Goal: Navigation & Orientation: Find specific page/section

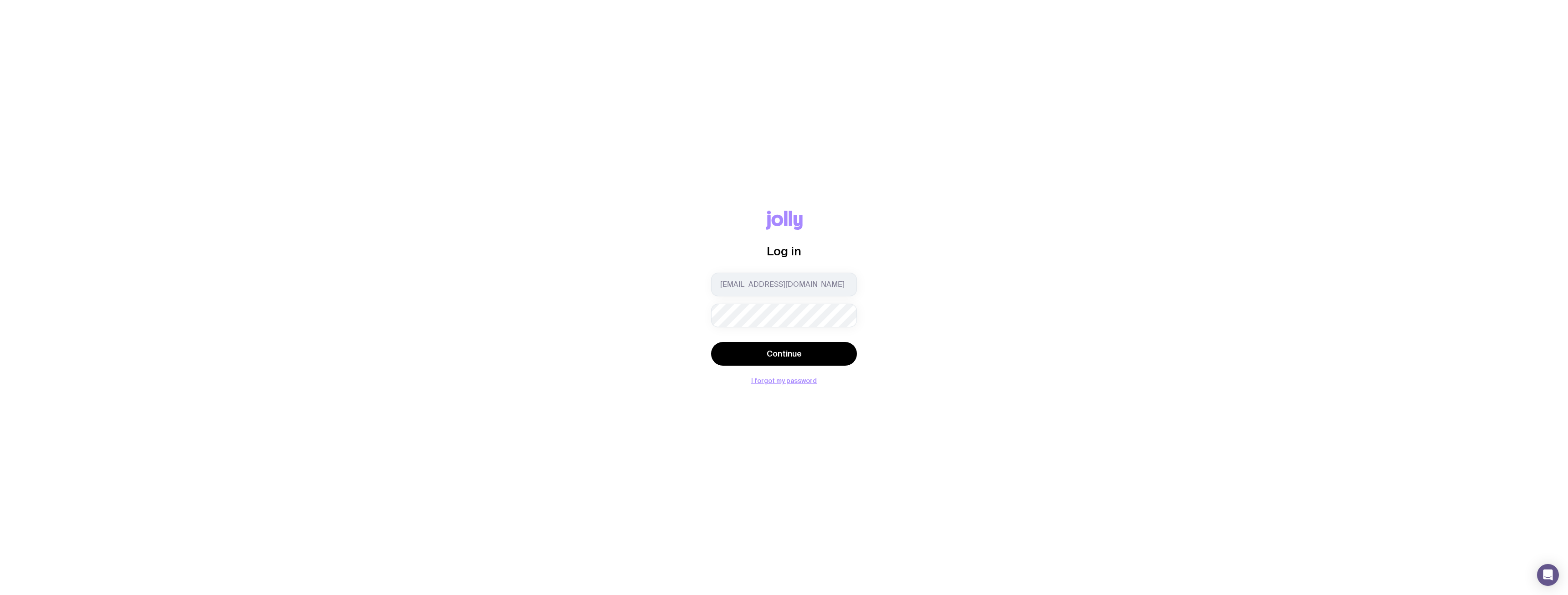
click at [956, 332] on div "Log in [EMAIL_ADDRESS][DOMAIN_NAME] Continue I forgot my password" at bounding box center [784, 298] width 1524 height 173
click at [794, 346] on button "Continue" at bounding box center [784, 354] width 146 height 24
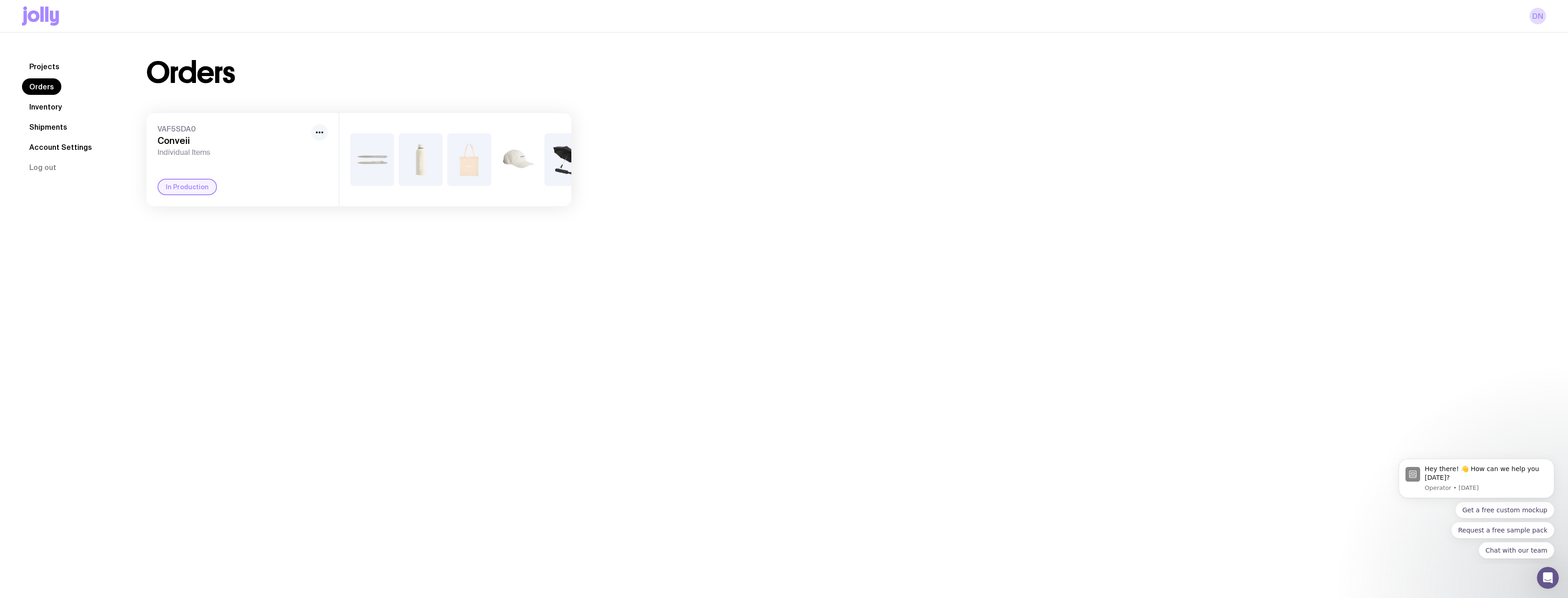
click at [316, 129] on icon "button" at bounding box center [319, 132] width 11 height 11
click at [38, 105] on link "Inventory" at bounding box center [46, 106] width 47 height 17
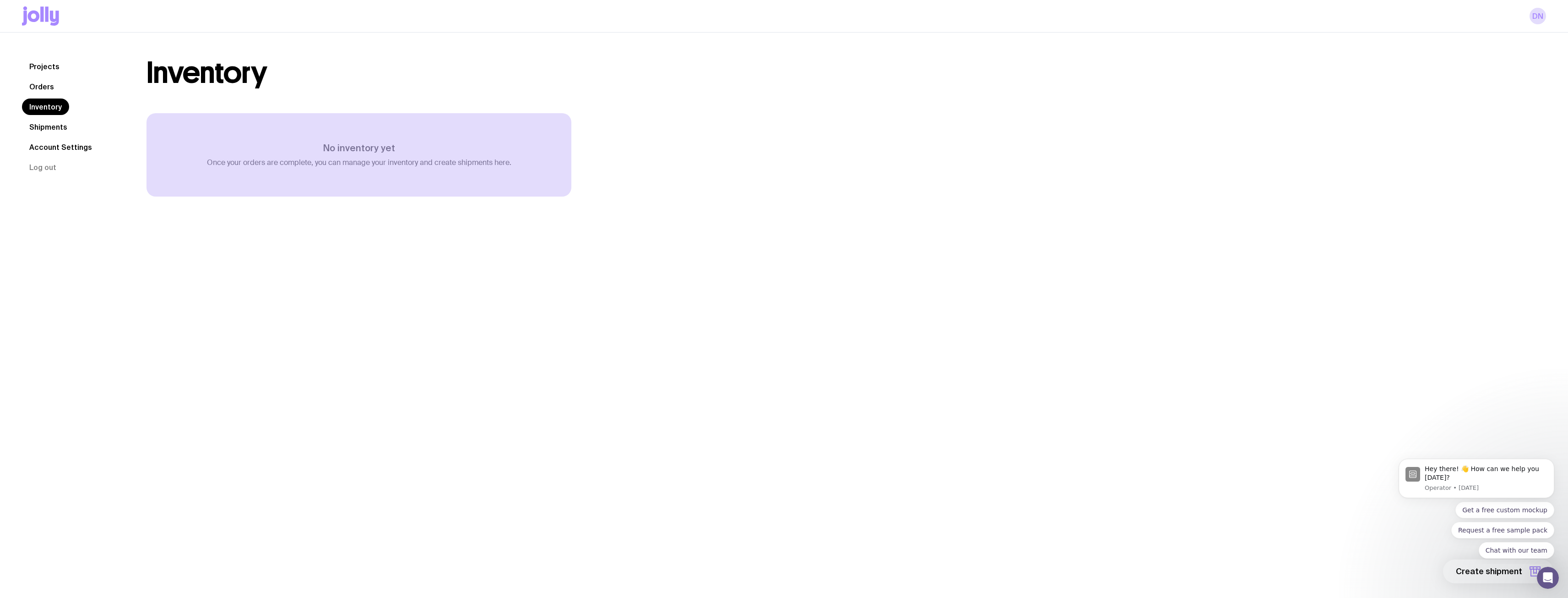
click at [46, 127] on link "Shipments" at bounding box center [48, 127] width 53 height 17
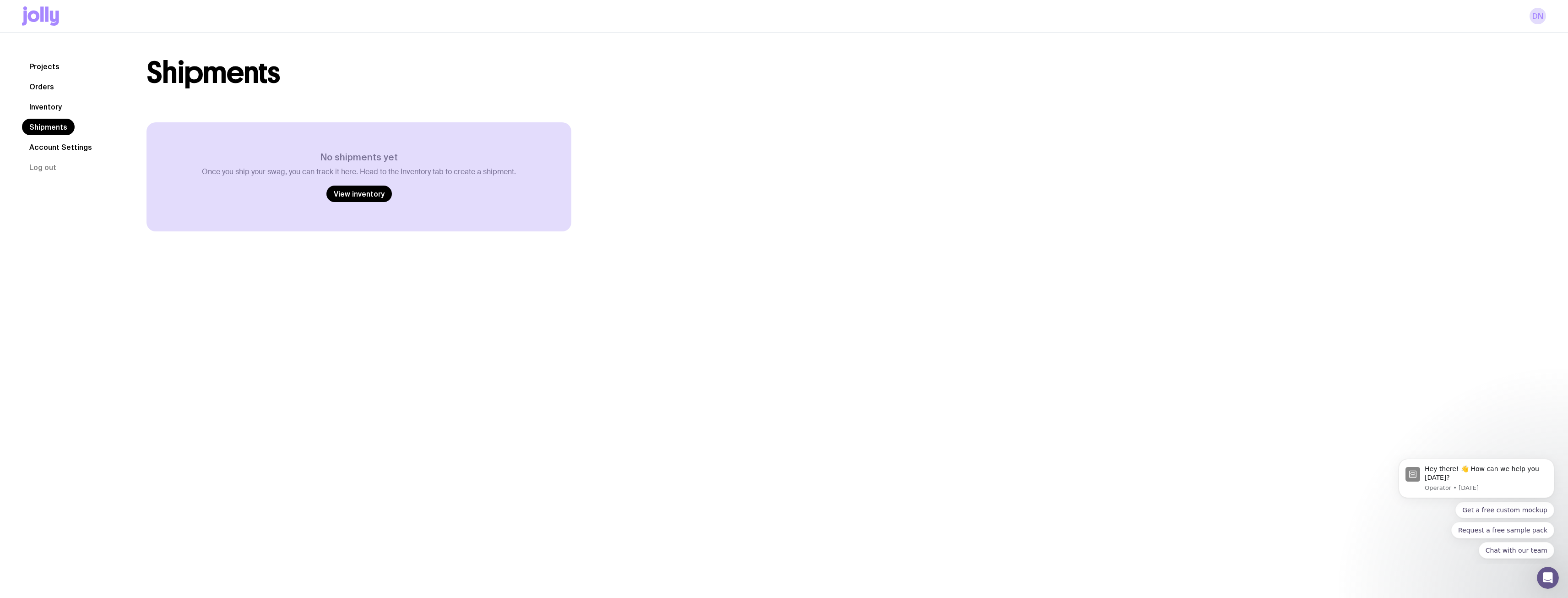
click at [48, 145] on link "Account Settings" at bounding box center [61, 147] width 77 height 17
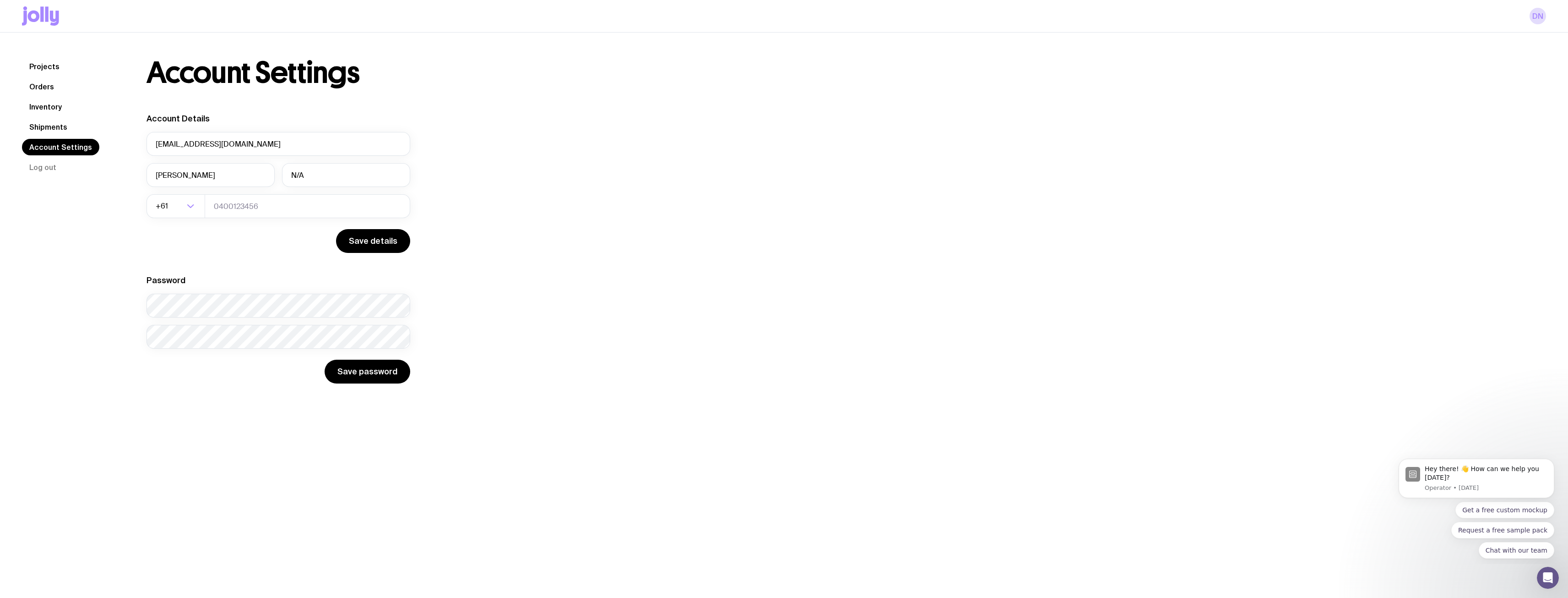
click at [40, 63] on link "Projects" at bounding box center [44, 66] width 45 height 17
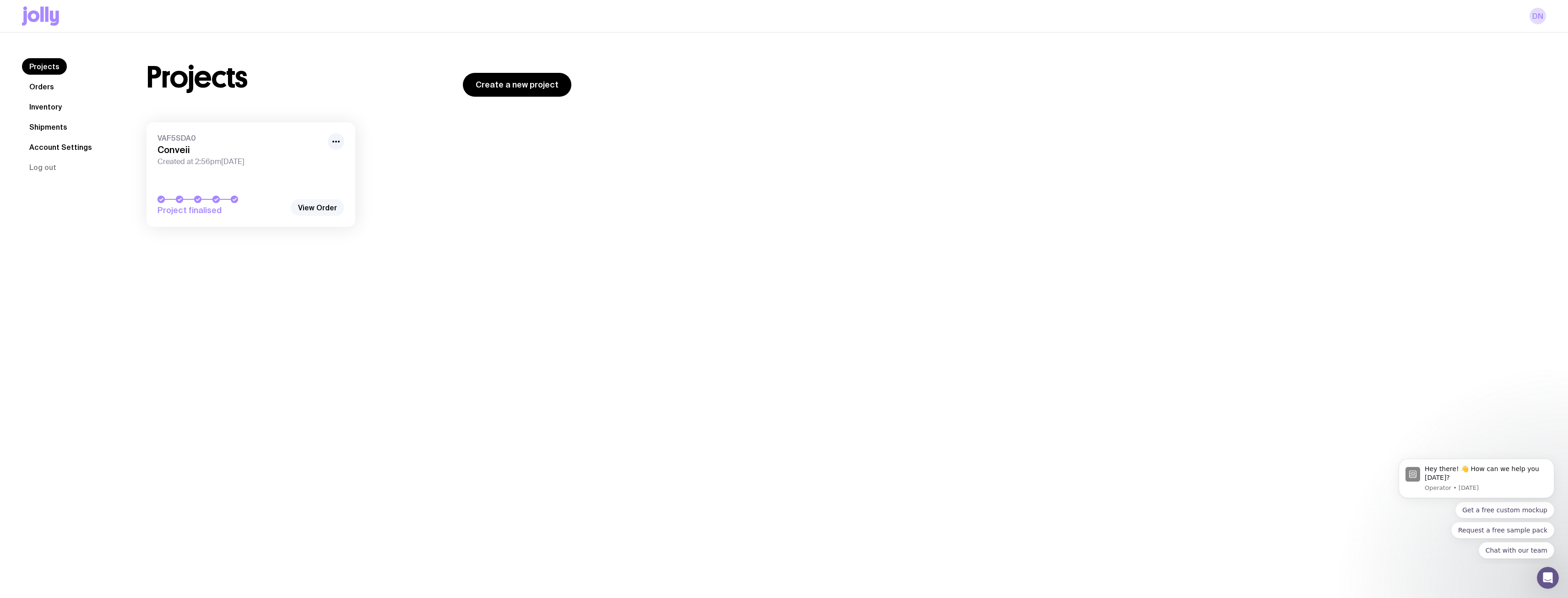
click at [308, 204] on link "View Order" at bounding box center [317, 208] width 54 height 17
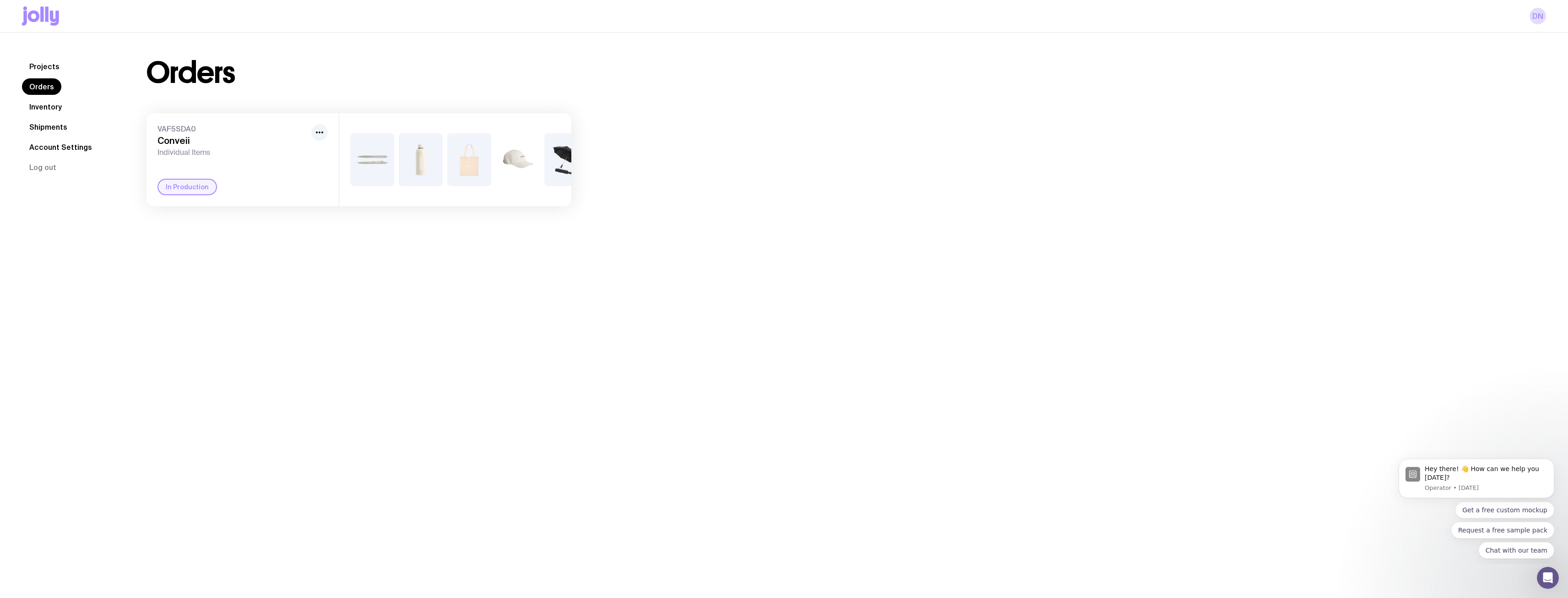
scroll to position [0, 28]
click at [1542, 21] on link "DN" at bounding box center [1538, 16] width 17 height 17
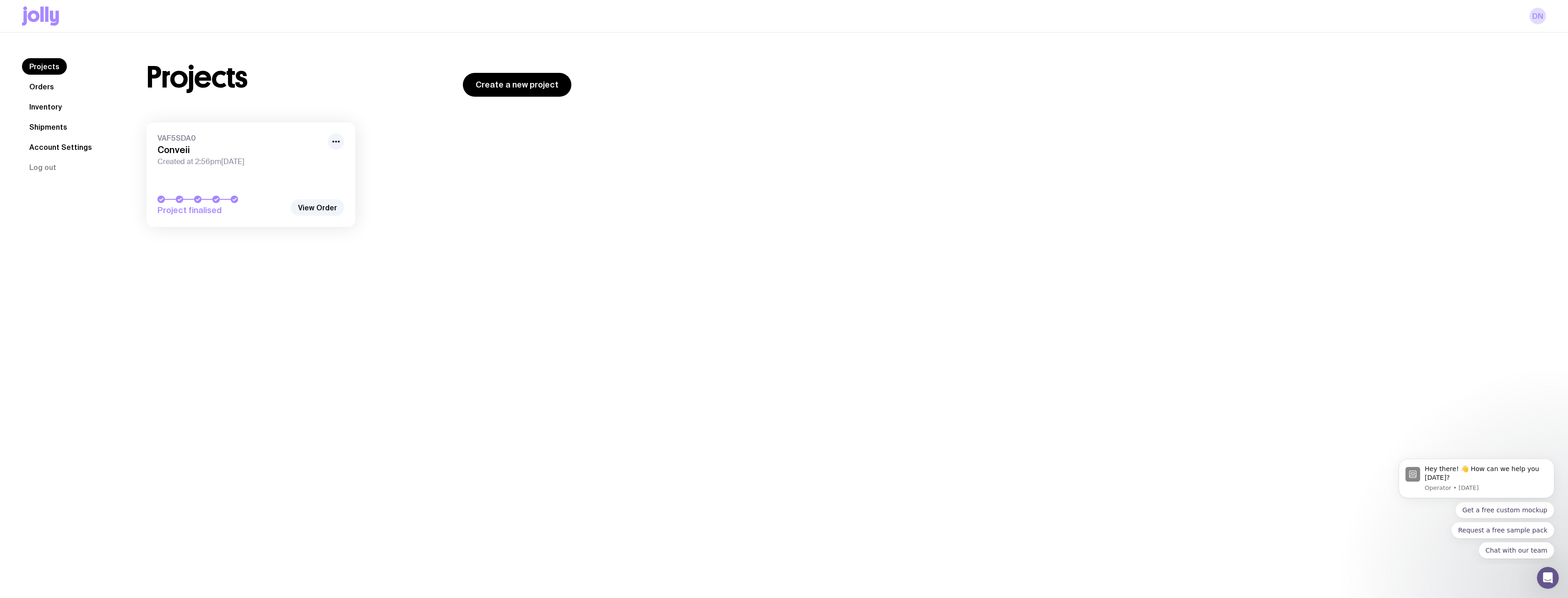
click at [56, 144] on link "Account Settings" at bounding box center [61, 147] width 77 height 17
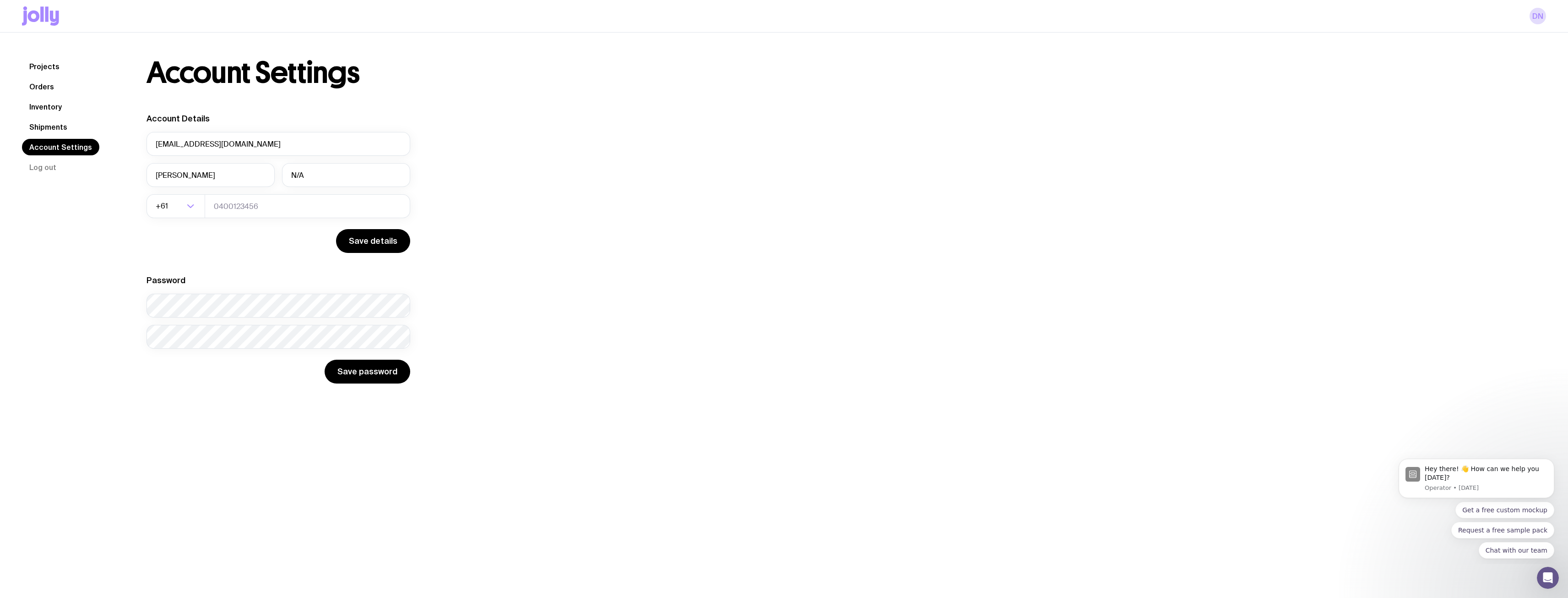
click at [54, 128] on link "Shipments" at bounding box center [48, 127] width 53 height 17
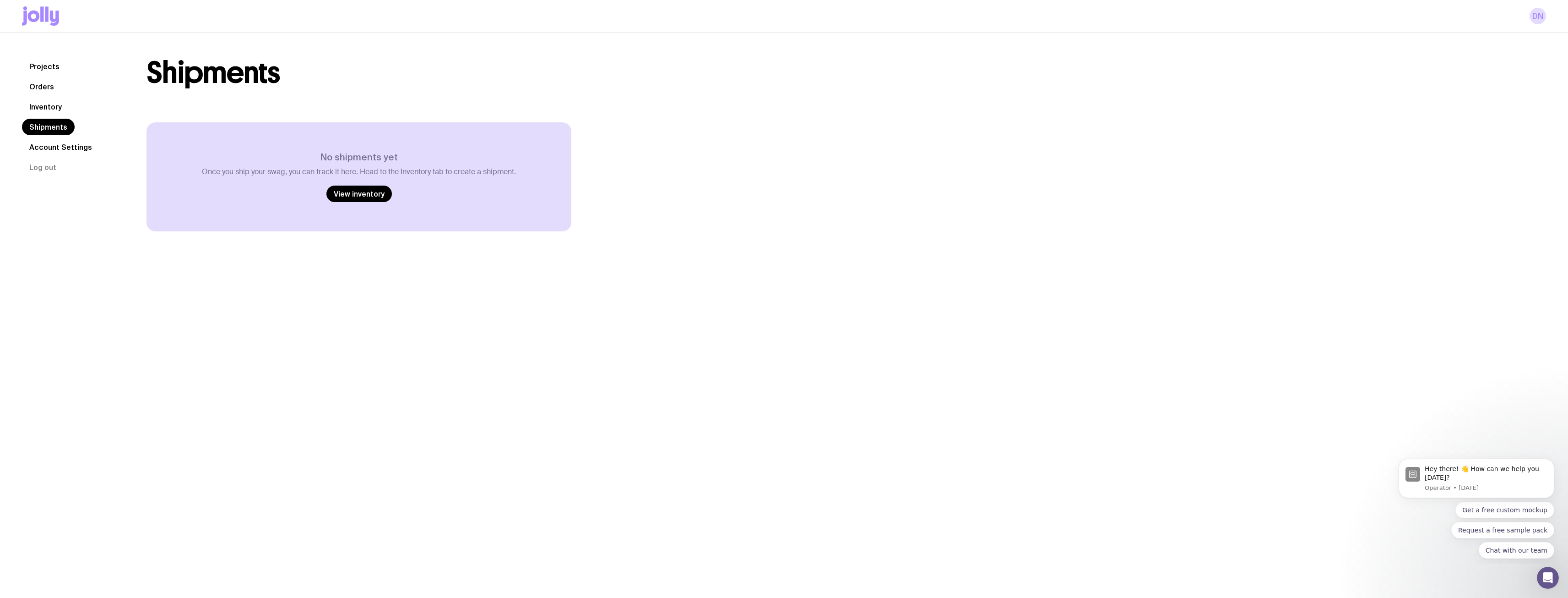
click at [60, 109] on link "Inventory" at bounding box center [46, 106] width 47 height 17
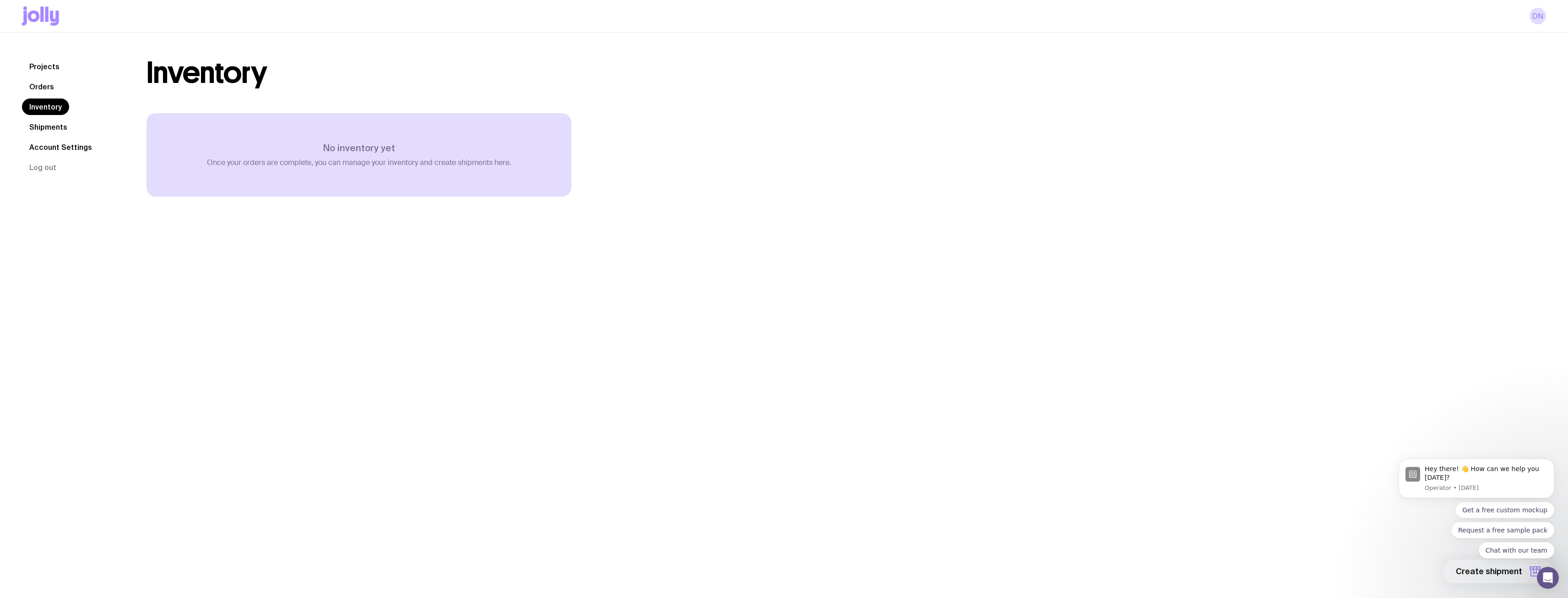
click at [57, 83] on link "Orders" at bounding box center [41, 86] width 40 height 17
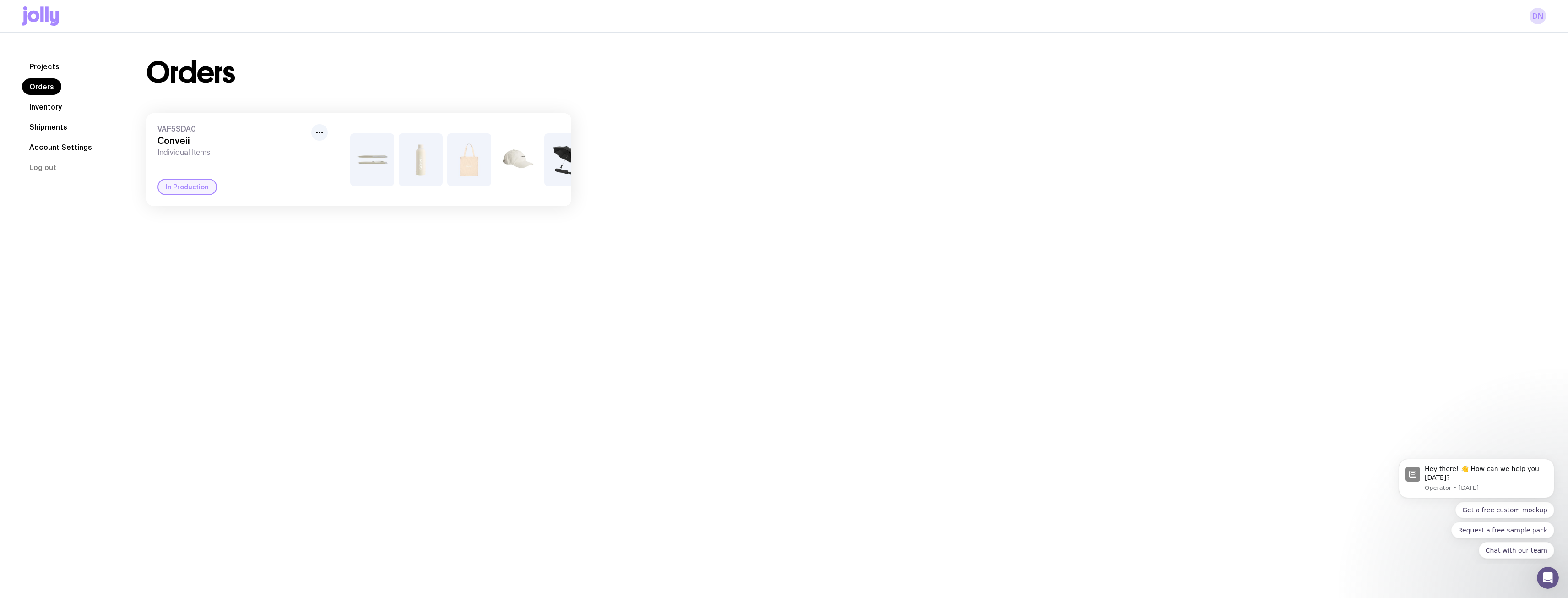
click at [184, 195] on div "In Production" at bounding box center [187, 186] width 60 height 17
click at [47, 69] on link "Projects" at bounding box center [44, 66] width 45 height 17
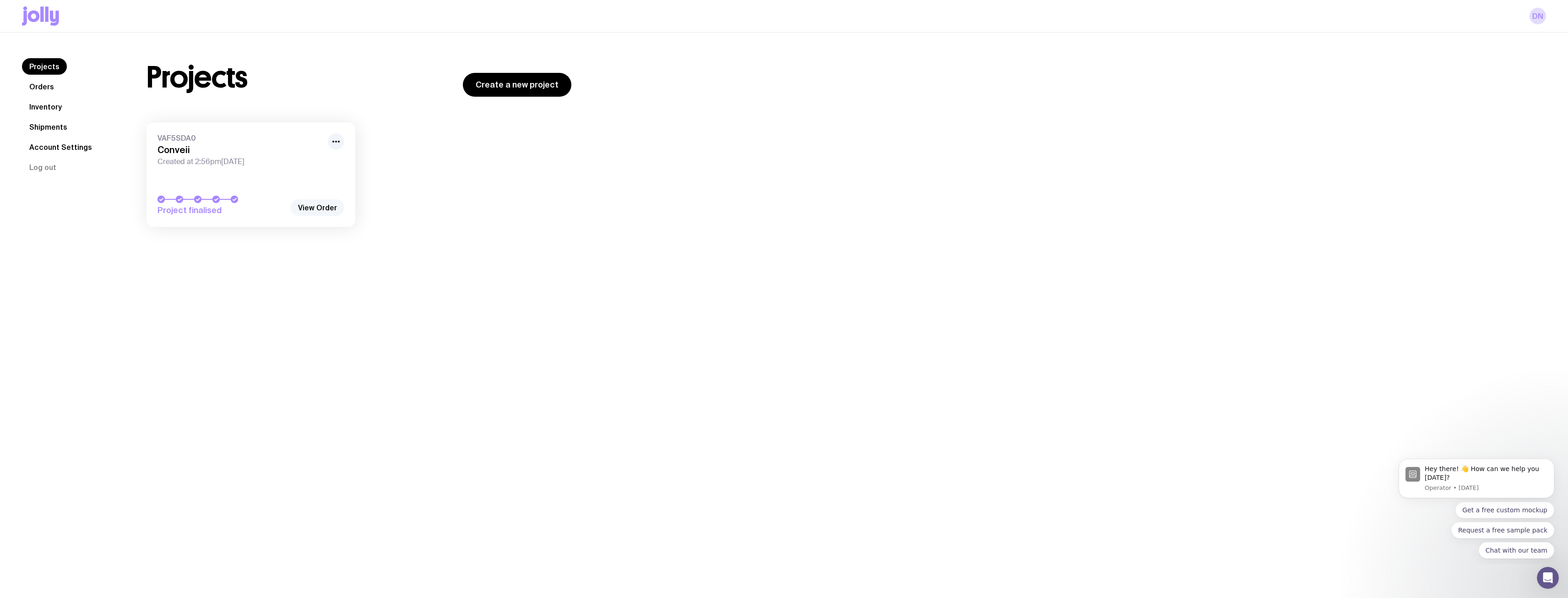
click at [327, 203] on link "View Order" at bounding box center [317, 208] width 54 height 17
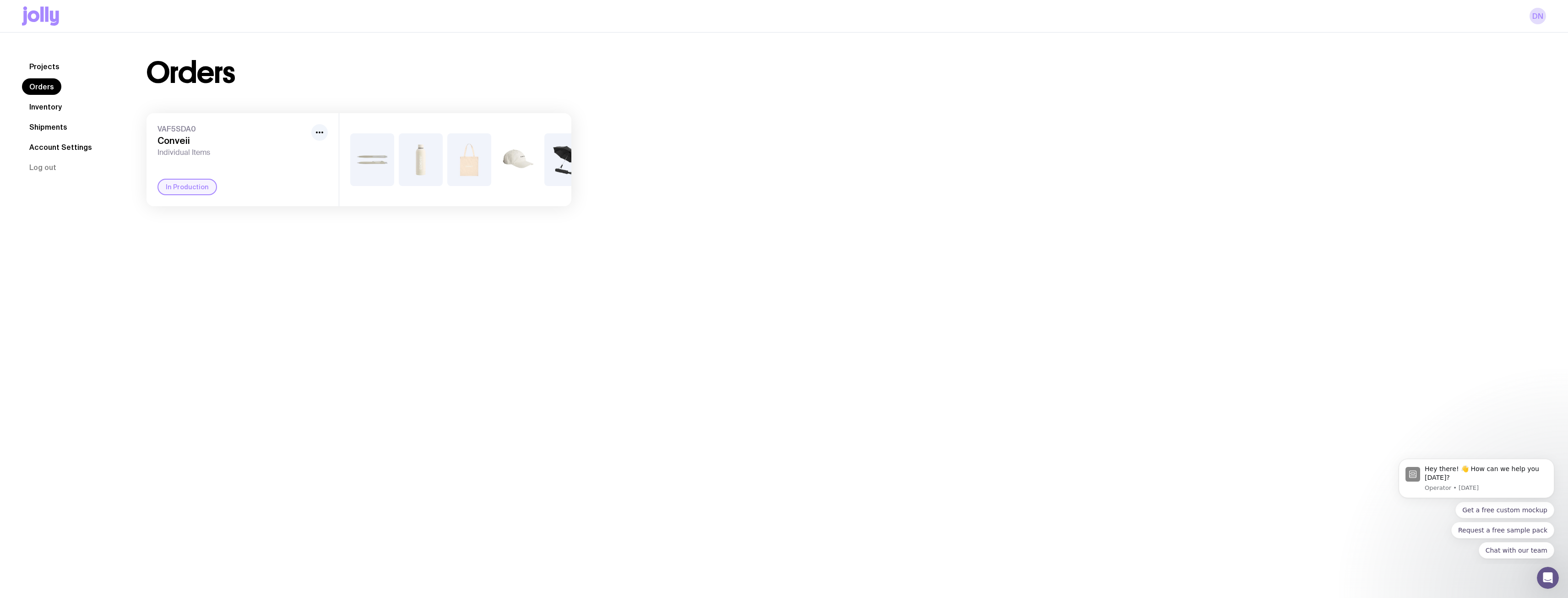
scroll to position [0, 28]
click at [536, 171] on img at bounding box center [538, 160] width 44 height 53
click at [480, 162] on div "+2" at bounding box center [490, 160] width 44 height 53
click at [398, 157] on img at bounding box center [393, 160] width 44 height 53
click at [371, 158] on img at bounding box center [393, 160] width 44 height 53
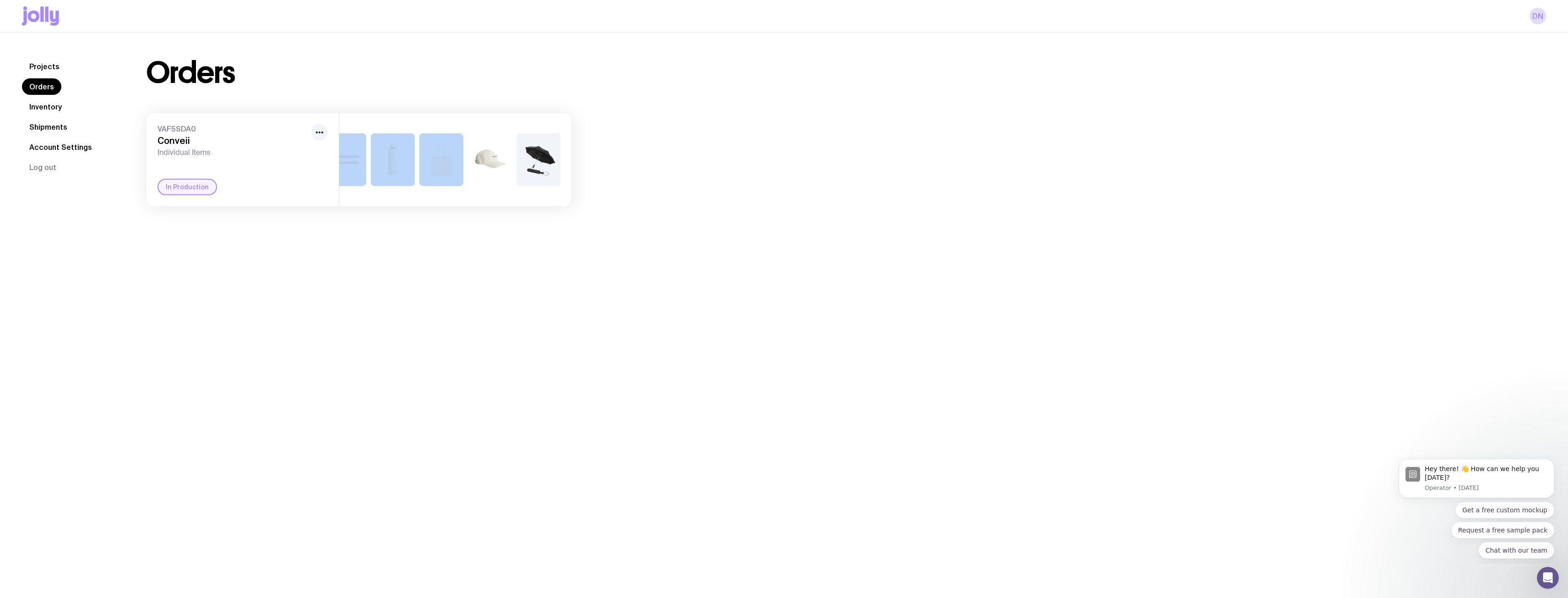
drag, startPoint x: 404, startPoint y: 215, endPoint x: 320, endPoint y: 215, distance: 84.0
click at [322, 215] on div "Projects Orders Inventory Shipments Account Settings Log out Projects Orders In…" at bounding box center [784, 132] width 1568 height 200
click at [266, 256] on div "Projects Orders Inventory Shipments Account Settings Log out Projects Orders In…" at bounding box center [784, 332] width 1568 height 598
click at [47, 73] on link "Projects" at bounding box center [44, 66] width 45 height 17
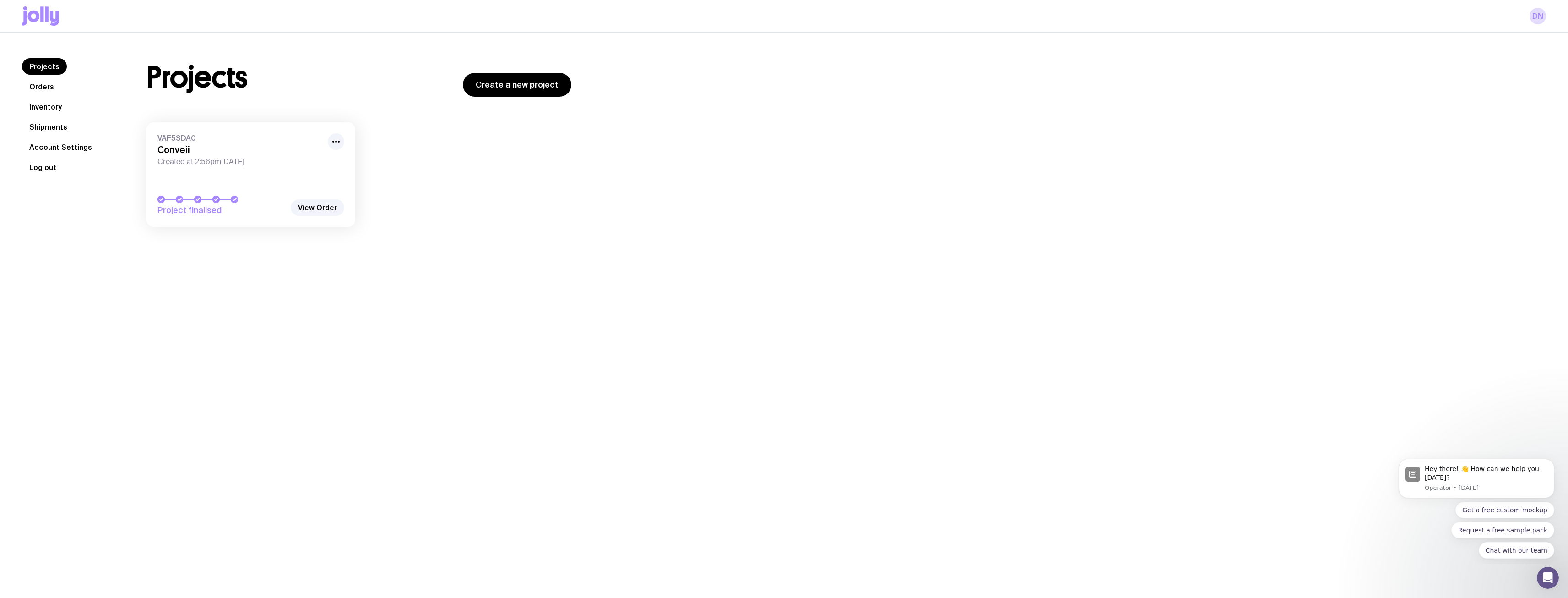
click at [39, 164] on button "Log out" at bounding box center [42, 167] width 41 height 17
